Goal: Transaction & Acquisition: Subscribe to service/newsletter

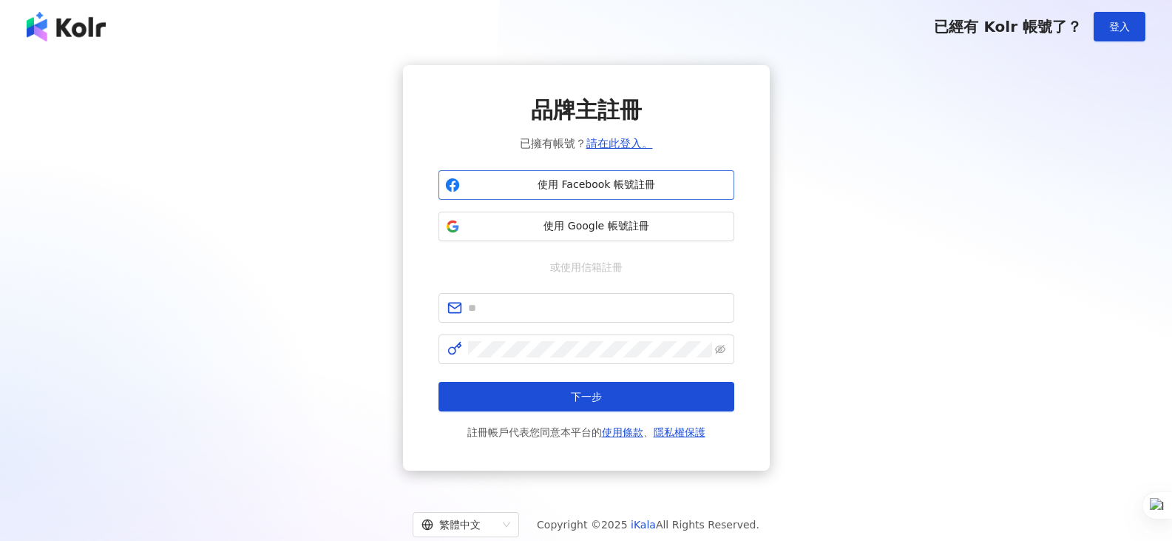
click at [547, 186] on span "使用 Facebook 帳號註冊" at bounding box center [597, 185] width 262 height 15
